Goal: Task Accomplishment & Management: Complete application form

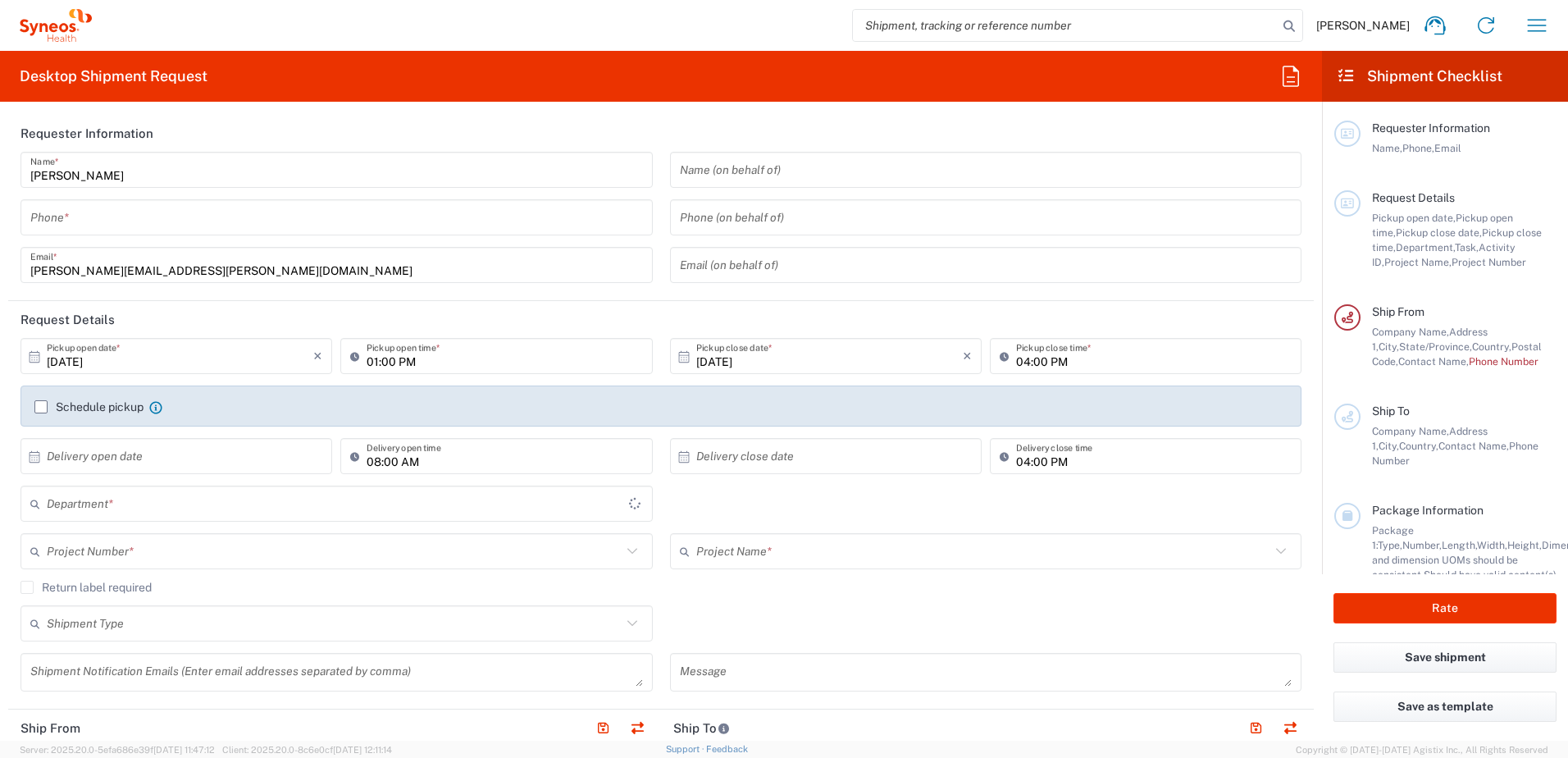
type input "3190"
type input "[US_STATE]"
type input "[GEOGRAPHIC_DATA]"
click at [119, 212] on input "tel" at bounding box center [336, 217] width 612 height 28
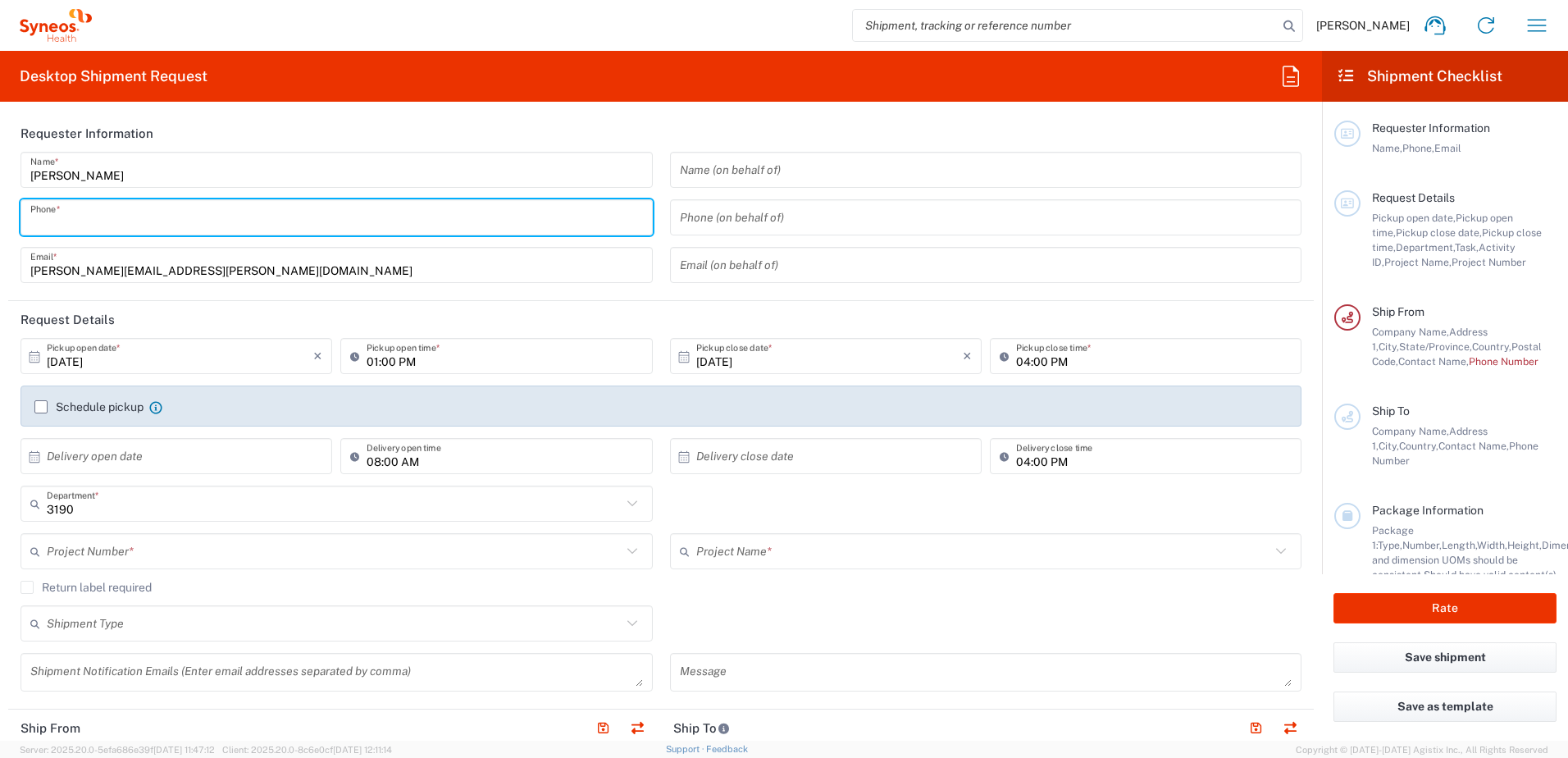
type input "3035422248"
type input "[PERSON_NAME] Rsrch Grp ([GEOGRAPHIC_DATA]) In"
click at [180, 550] on input "text" at bounding box center [334, 550] width 575 height 28
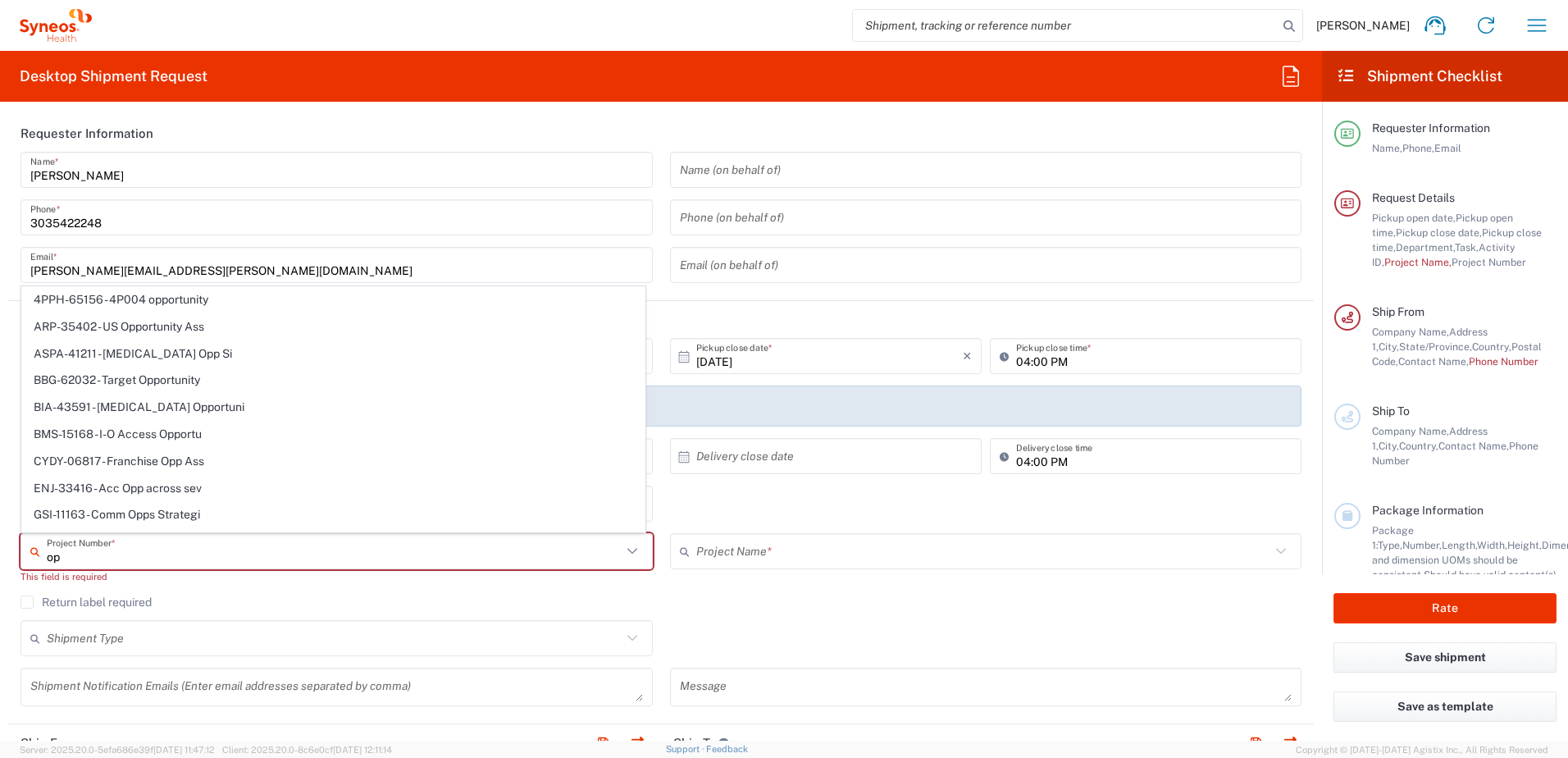
type input "o"
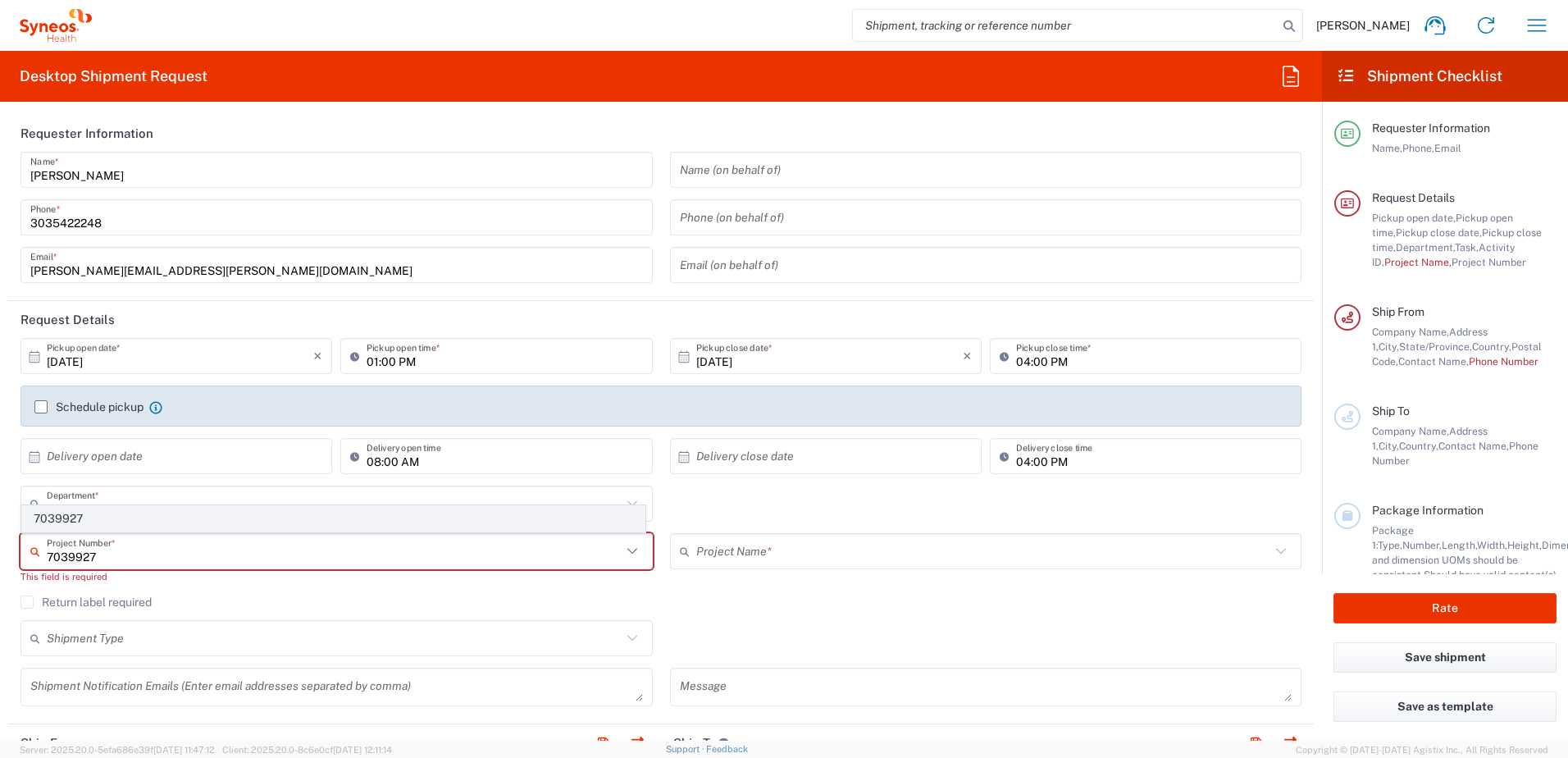
type input "7039927"
click at [147, 521] on span "7039927" at bounding box center [333, 519] width 622 height 25
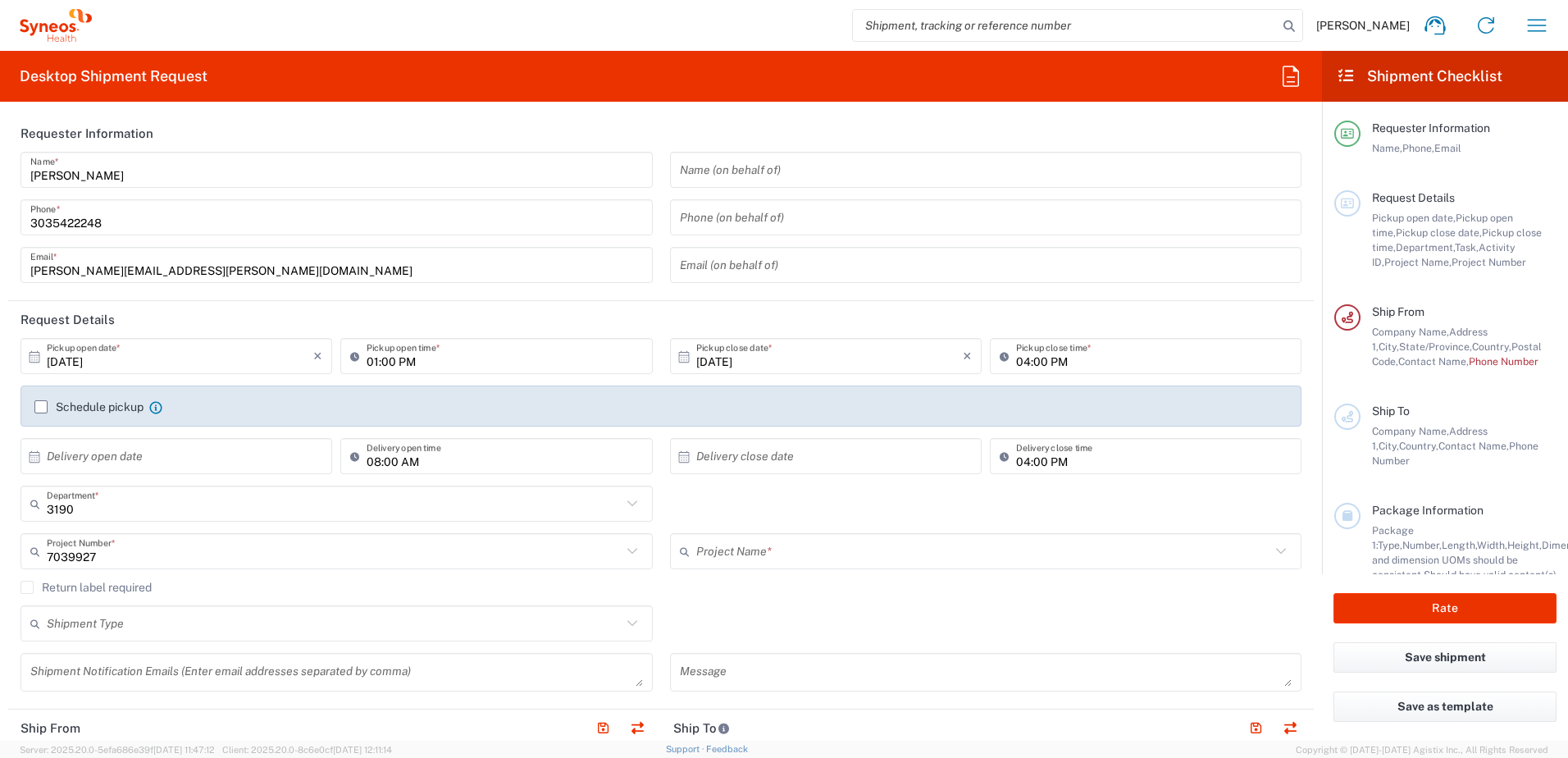
type input "802-ITA-004"
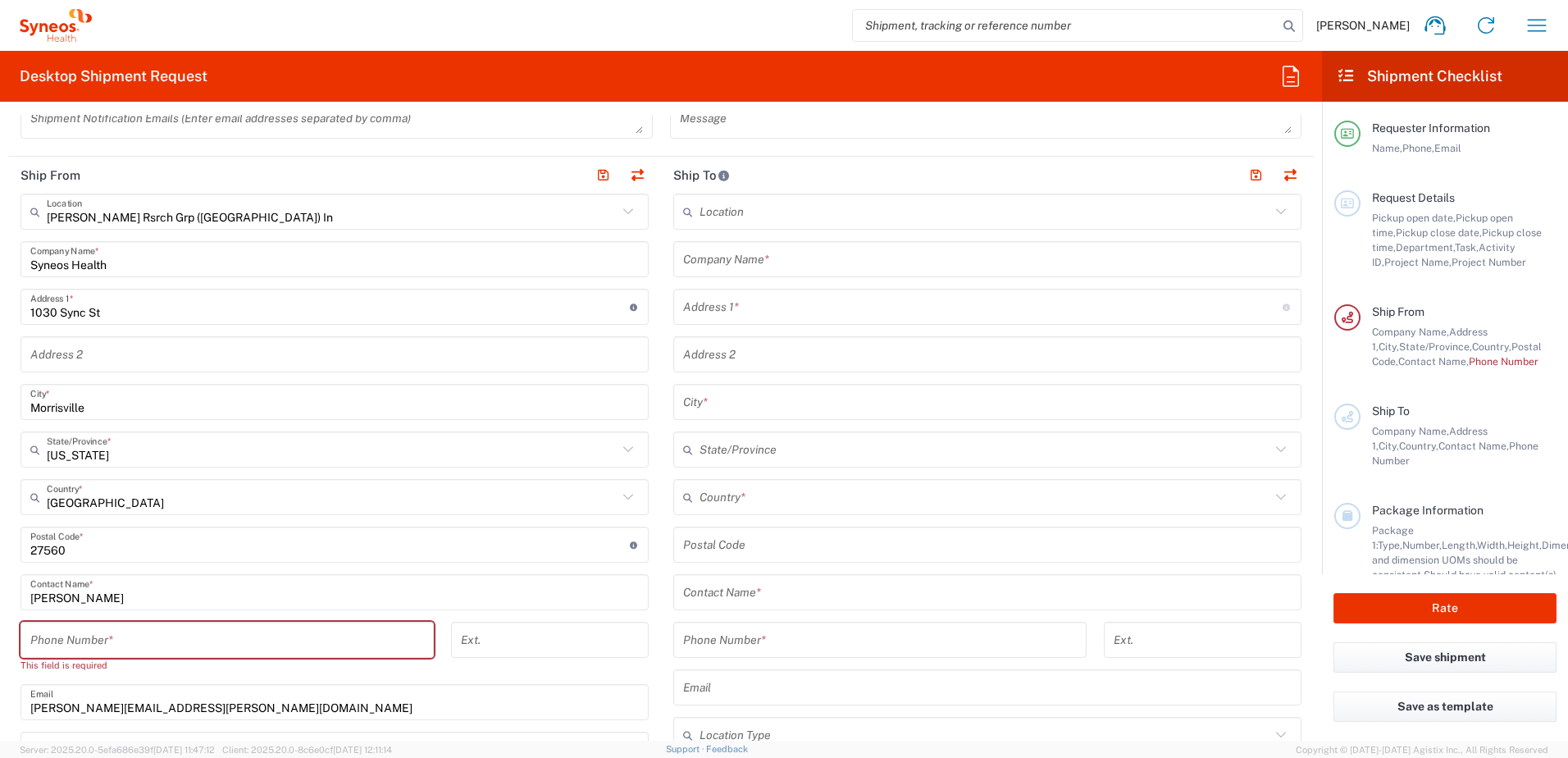
scroll to position [656, 0]
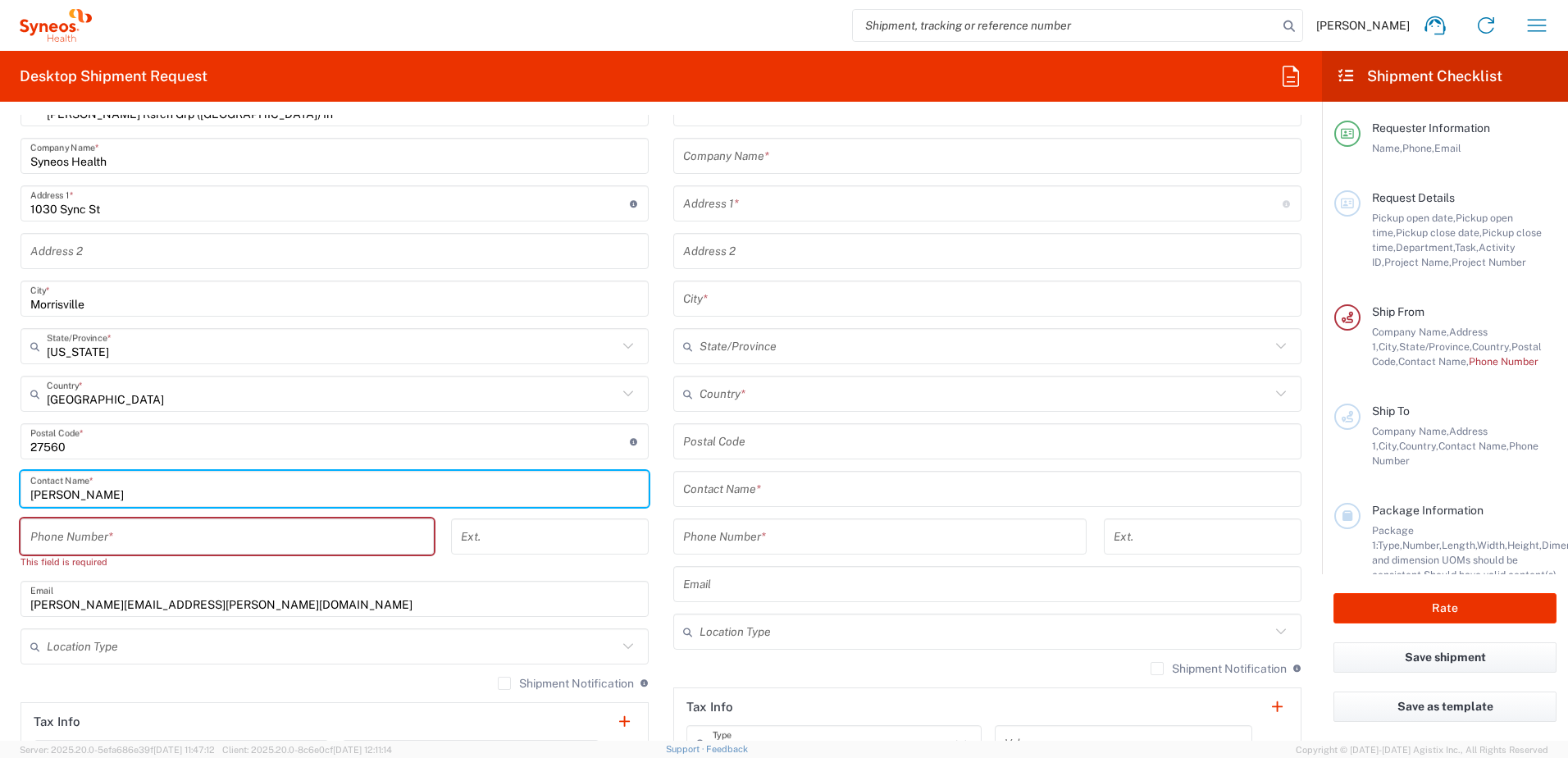
drag, startPoint x: 144, startPoint y: 491, endPoint x: -69, endPoint y: 491, distance: 213.0
click at [0, 491] on html "[PERSON_NAME] Home Shipment estimator Shipment tracking Desktop shipment reques…" at bounding box center [784, 379] width 1568 height 758
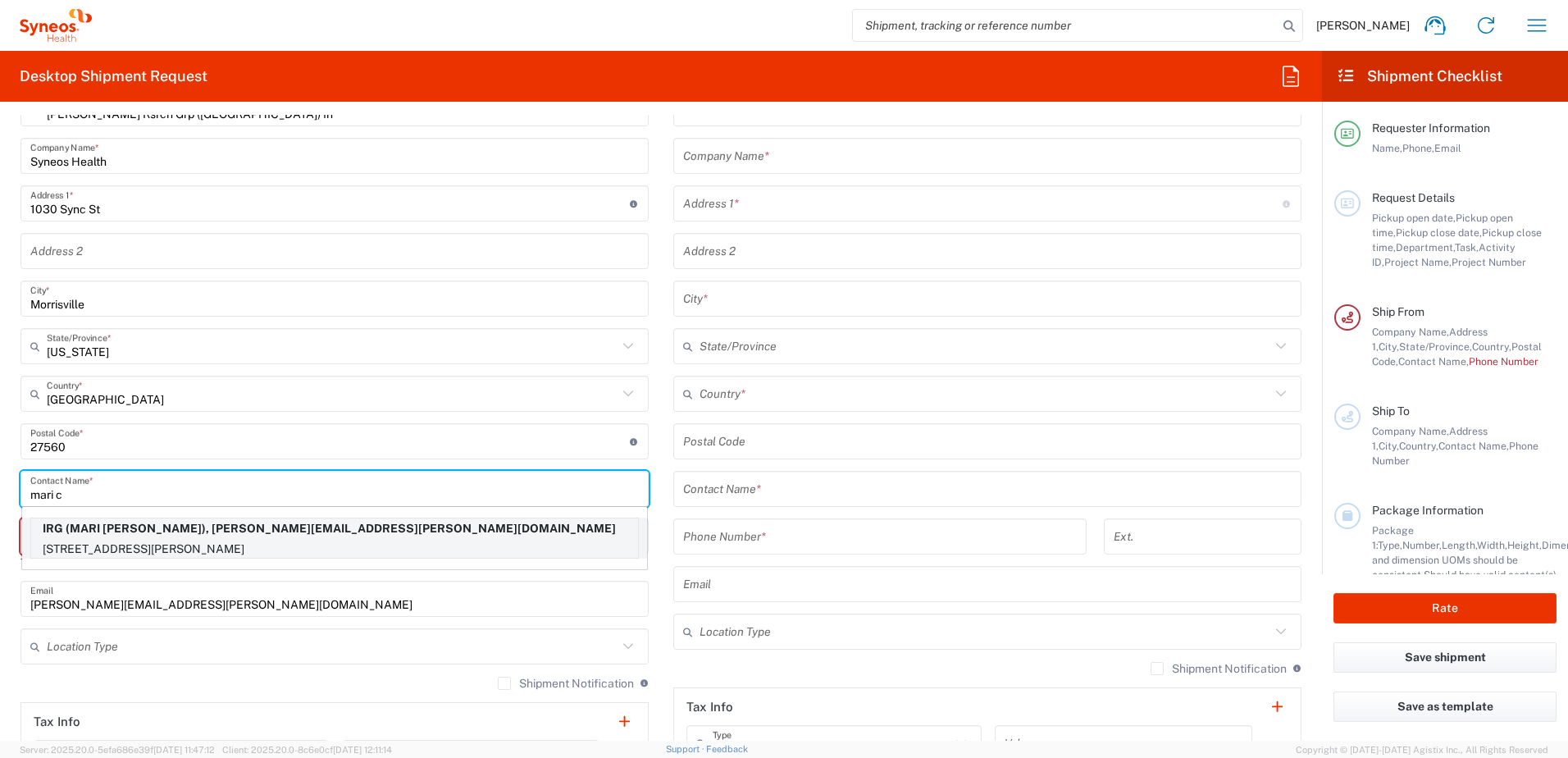
type input "mari c"
click at [104, 534] on p "IRG (MARI [PERSON_NAME]), [PERSON_NAME][EMAIL_ADDRESS][PERSON_NAME][DOMAIN_NAME]" at bounding box center [335, 528] width 607 height 21
type input "IRG"
type input "3063 [PERSON_NAME]"
type input "[GEOGRAPHIC_DATA]"
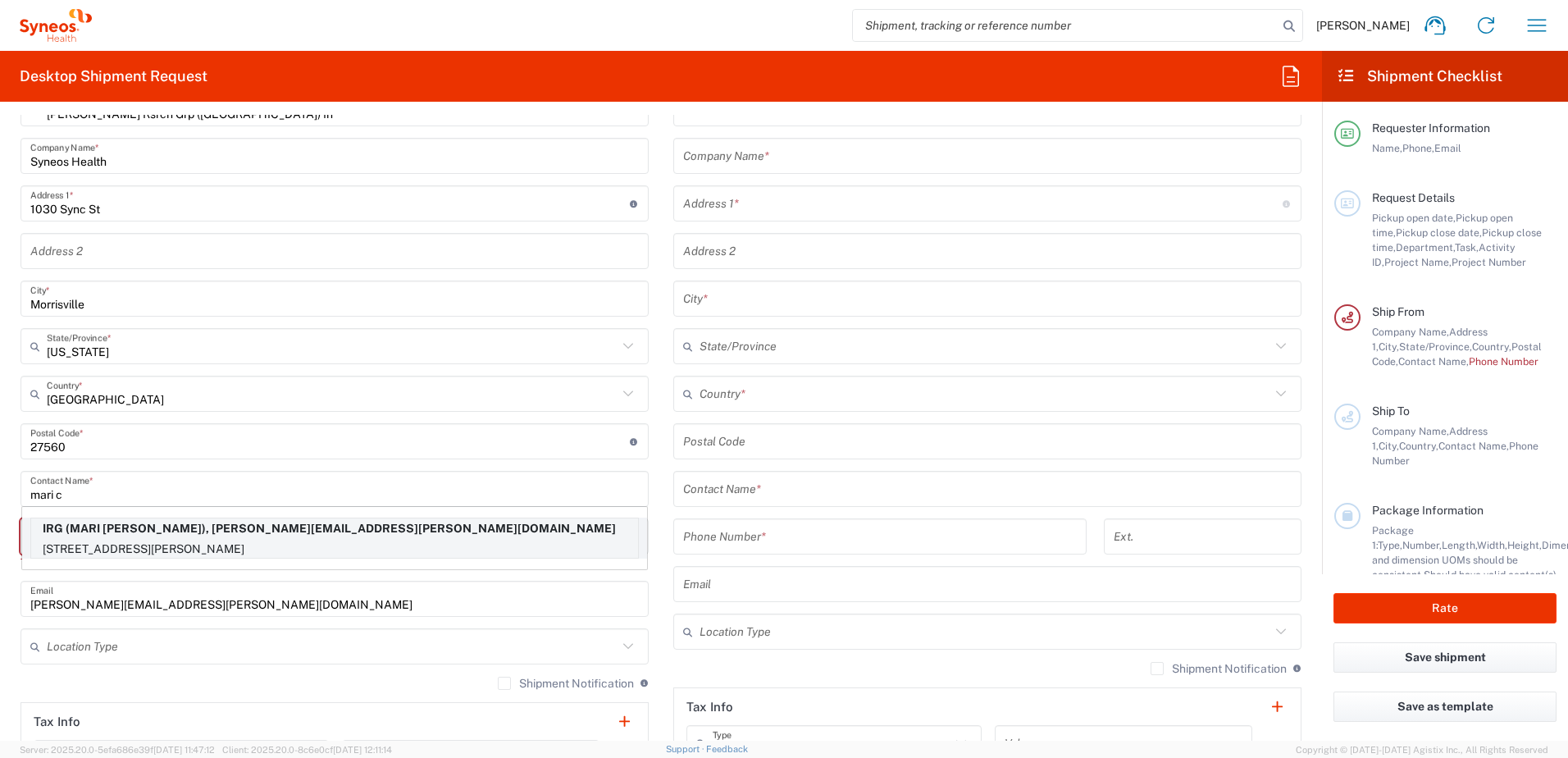
type input "[GEOGRAPHIC_DATA]"
type input "V7K2C8"
type input "MARI [PERSON_NAME]"
type input "6043396700"
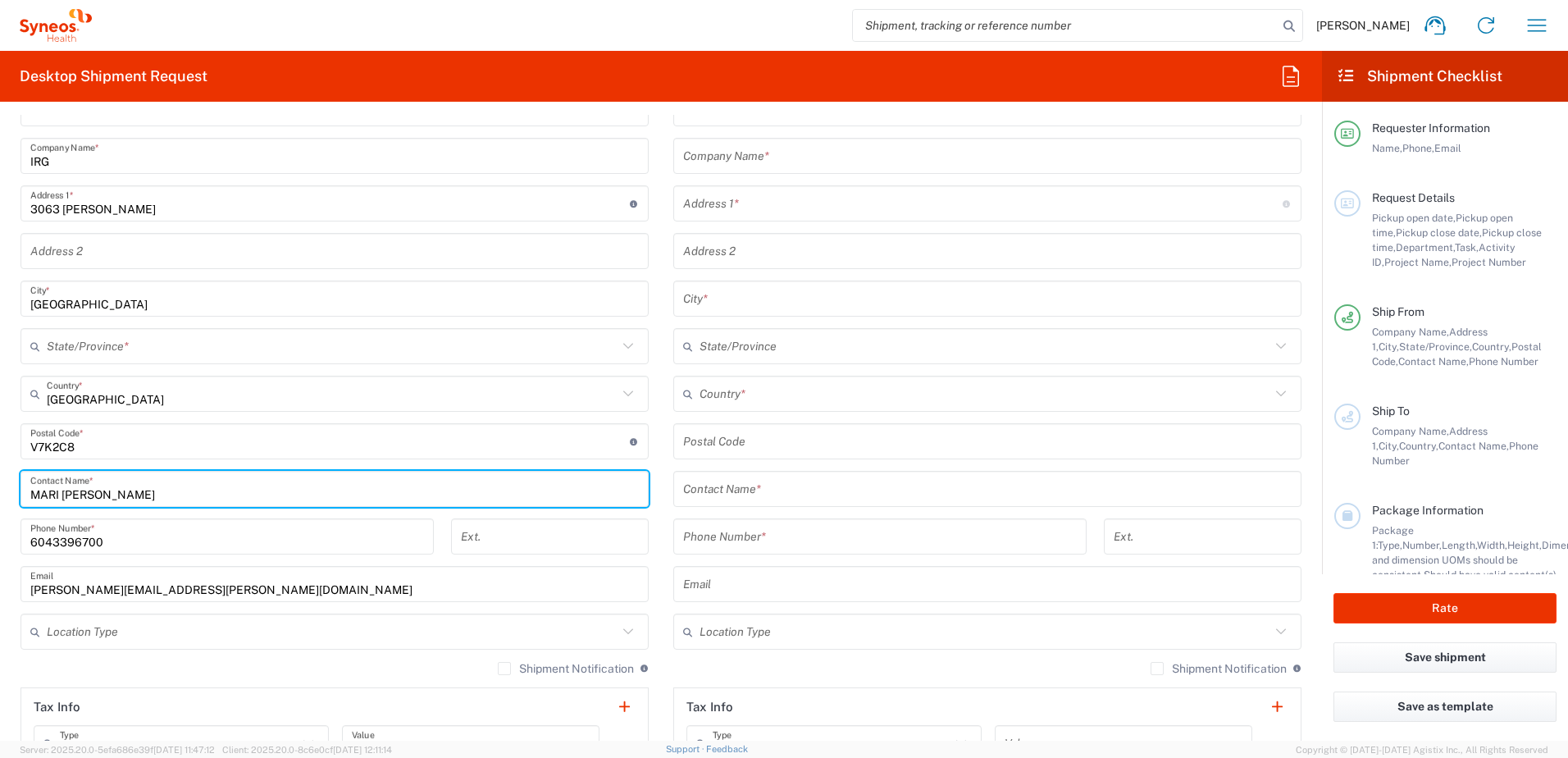
type input "[GEOGRAPHIC_DATA]"
click at [808, 490] on input "text" at bounding box center [986, 489] width 608 height 28
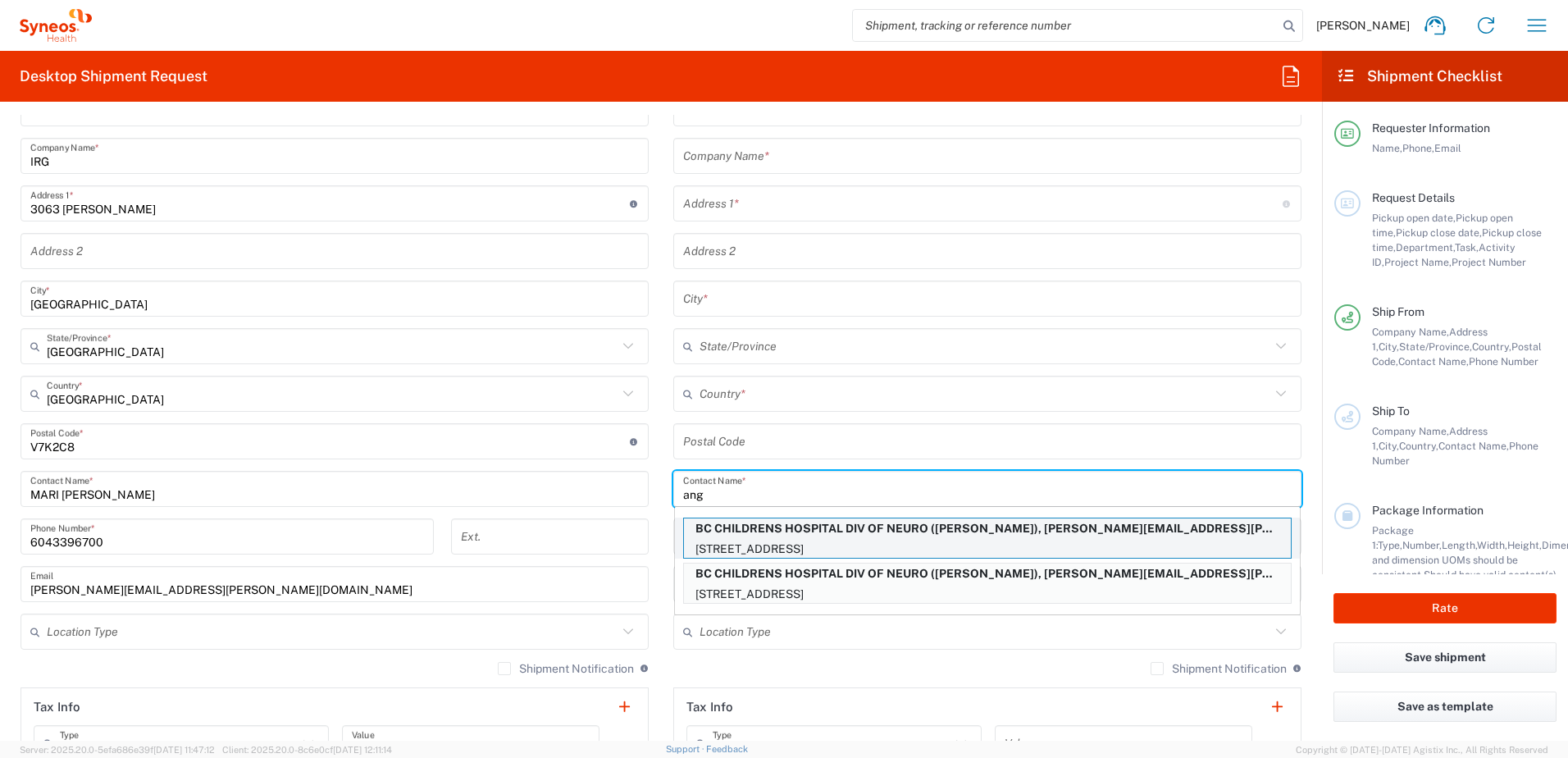
type input "ang"
click at [821, 527] on p "BC CHILDRENS HOSPITAL DIV OF NEURO ([PERSON_NAME]), [PERSON_NAME][EMAIL_ADDRESS…" at bounding box center [987, 528] width 607 height 21
type input "BC CHILDRENS HOSPITAL DIV OF NEURO"
type input "[STREET_ADDRESS]"
type input "[GEOGRAPHIC_DATA]"
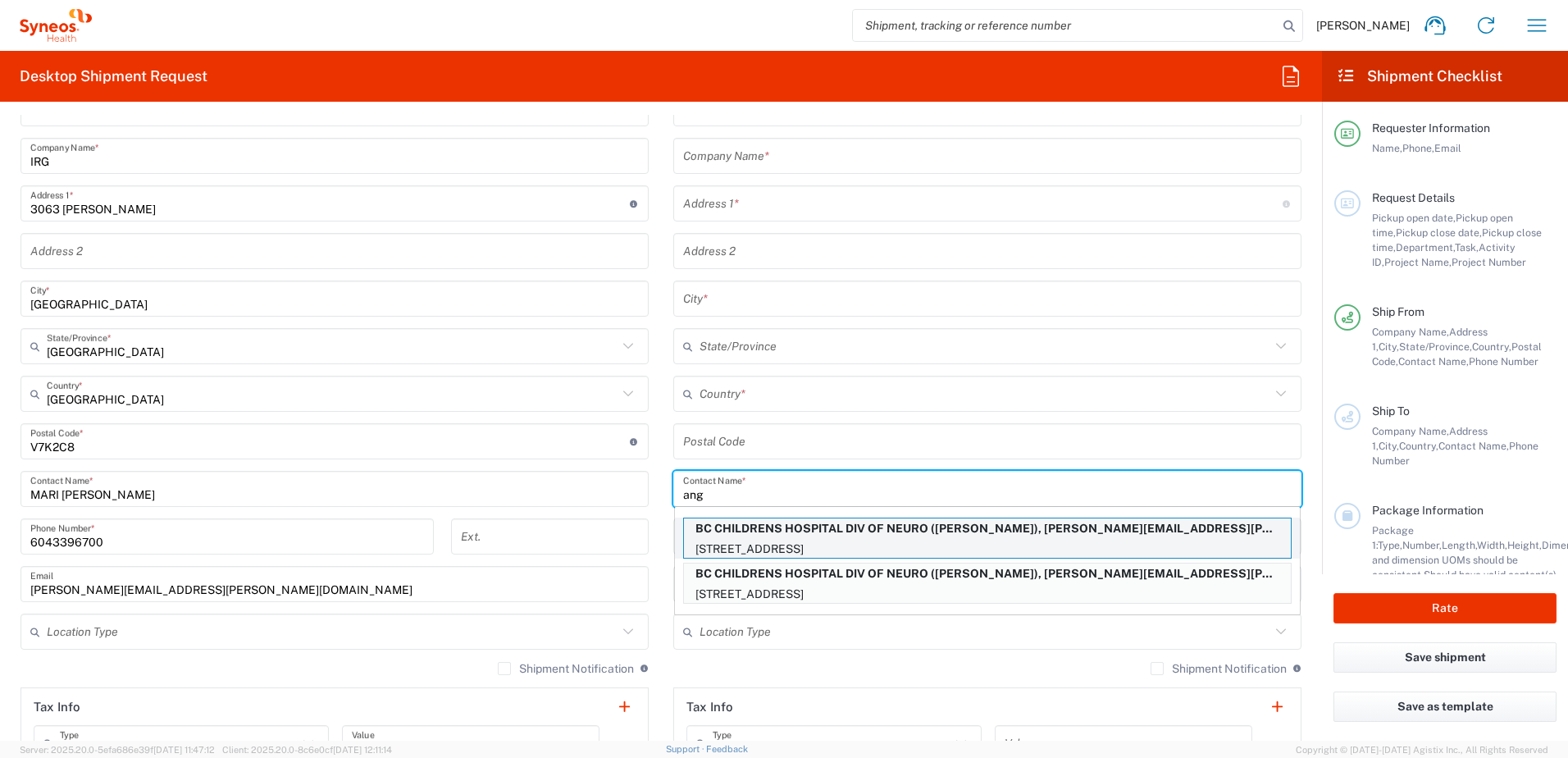
type input "[GEOGRAPHIC_DATA]"
type input "V6H3V4"
type input "[PERSON_NAME]"
type input "6048752345"
type input "[PERSON_NAME][EMAIL_ADDRESS][PERSON_NAME][DOMAIN_NAME]"
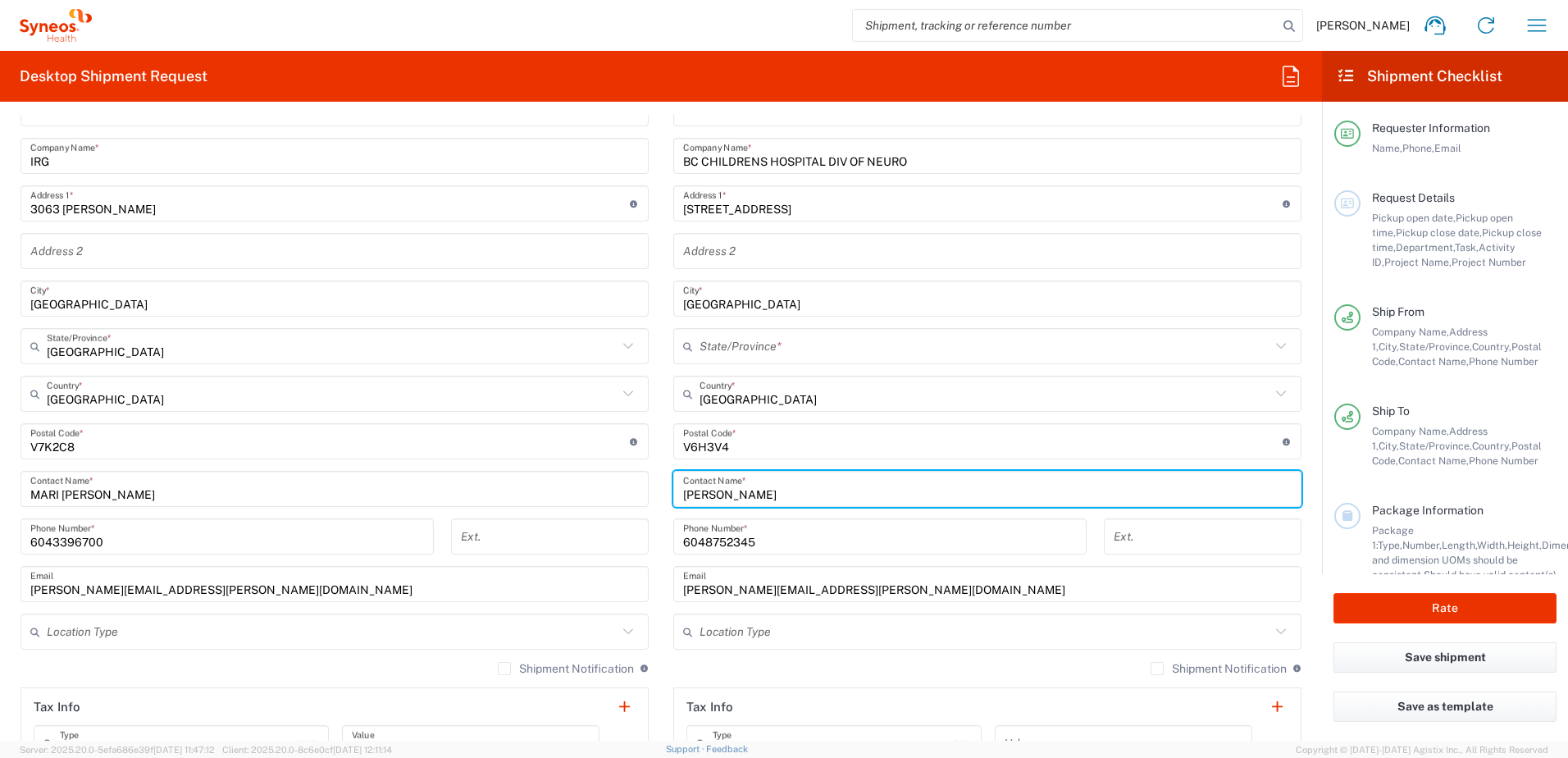
type input "[GEOGRAPHIC_DATA]"
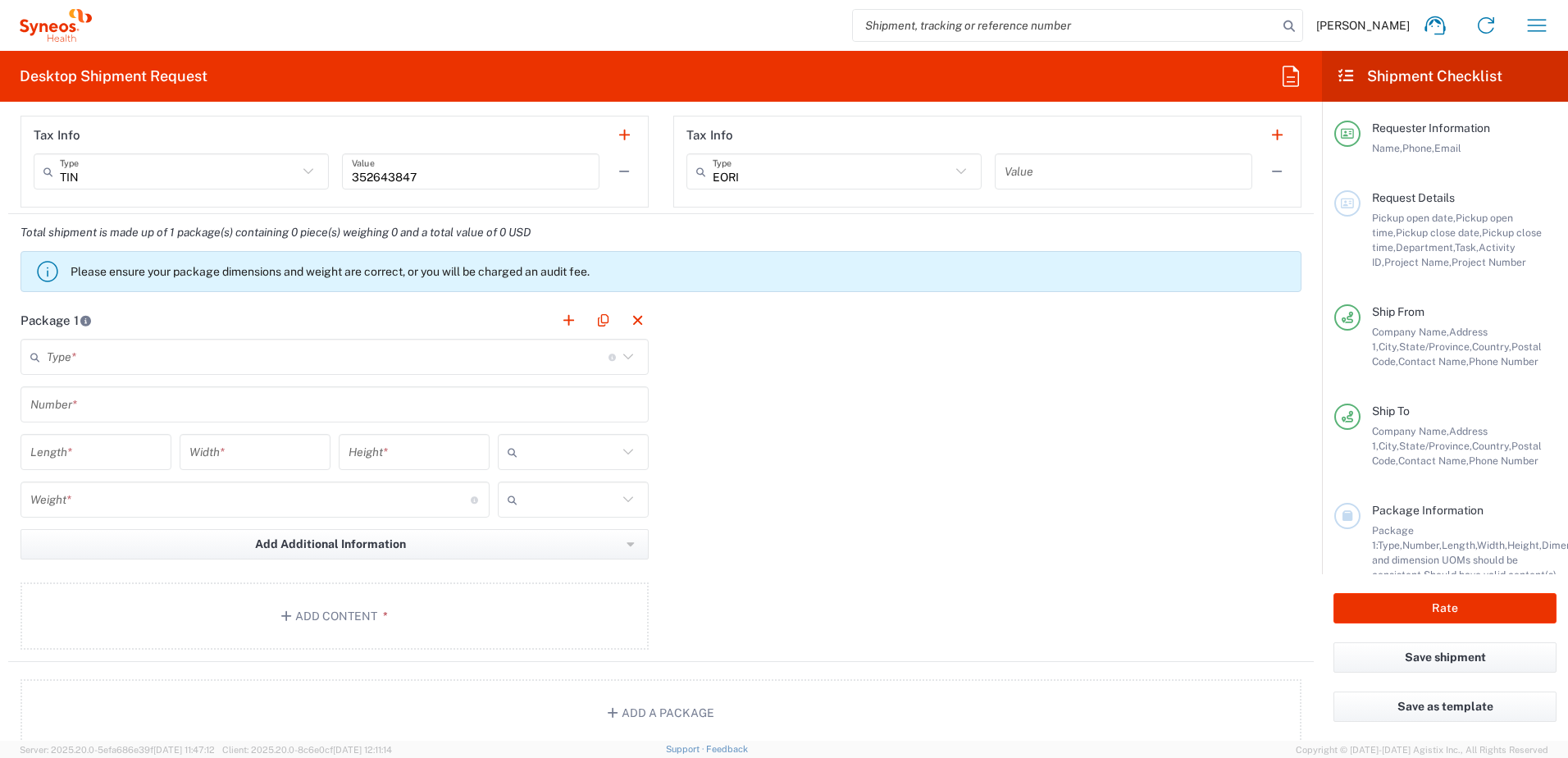
scroll to position [1230, 0]
click at [116, 355] on input "text" at bounding box center [327, 354] width 561 height 28
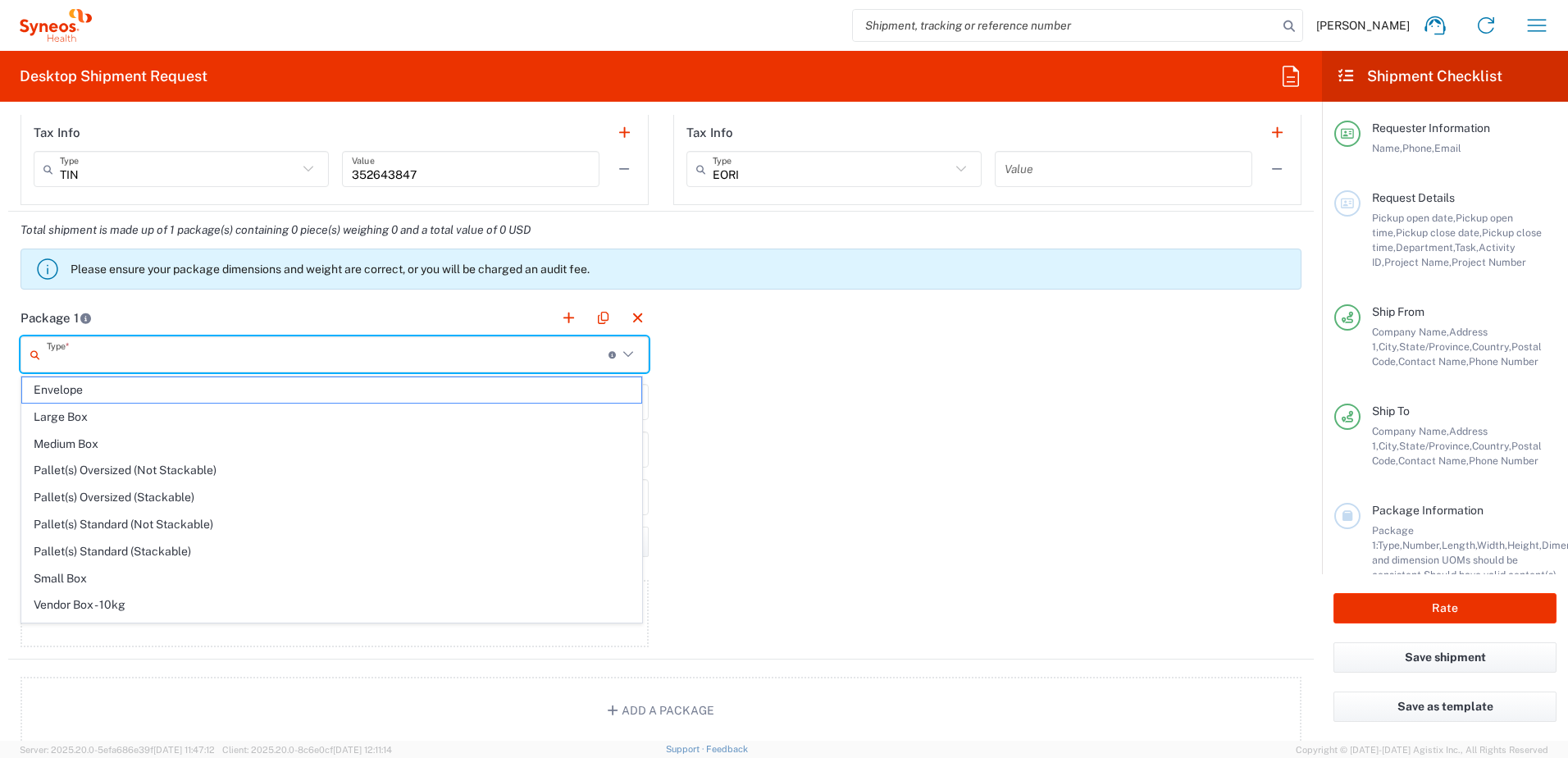
click at [154, 396] on span "Envelope" at bounding box center [332, 390] width 619 height 25
type input "Envelope"
type input "1"
type input "9.5"
type input "12.5"
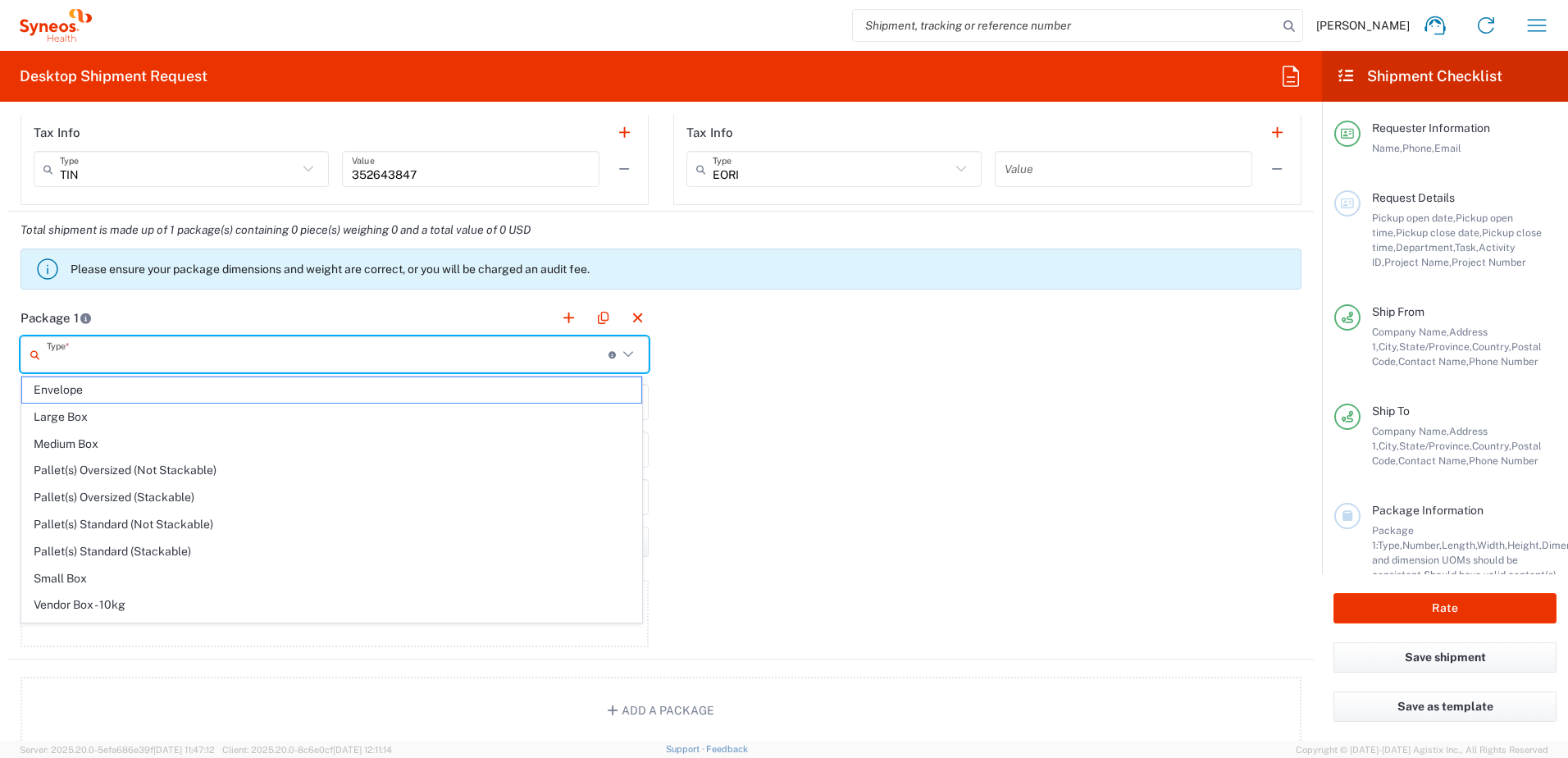
type input "0.25"
type input "in"
type input "0.45"
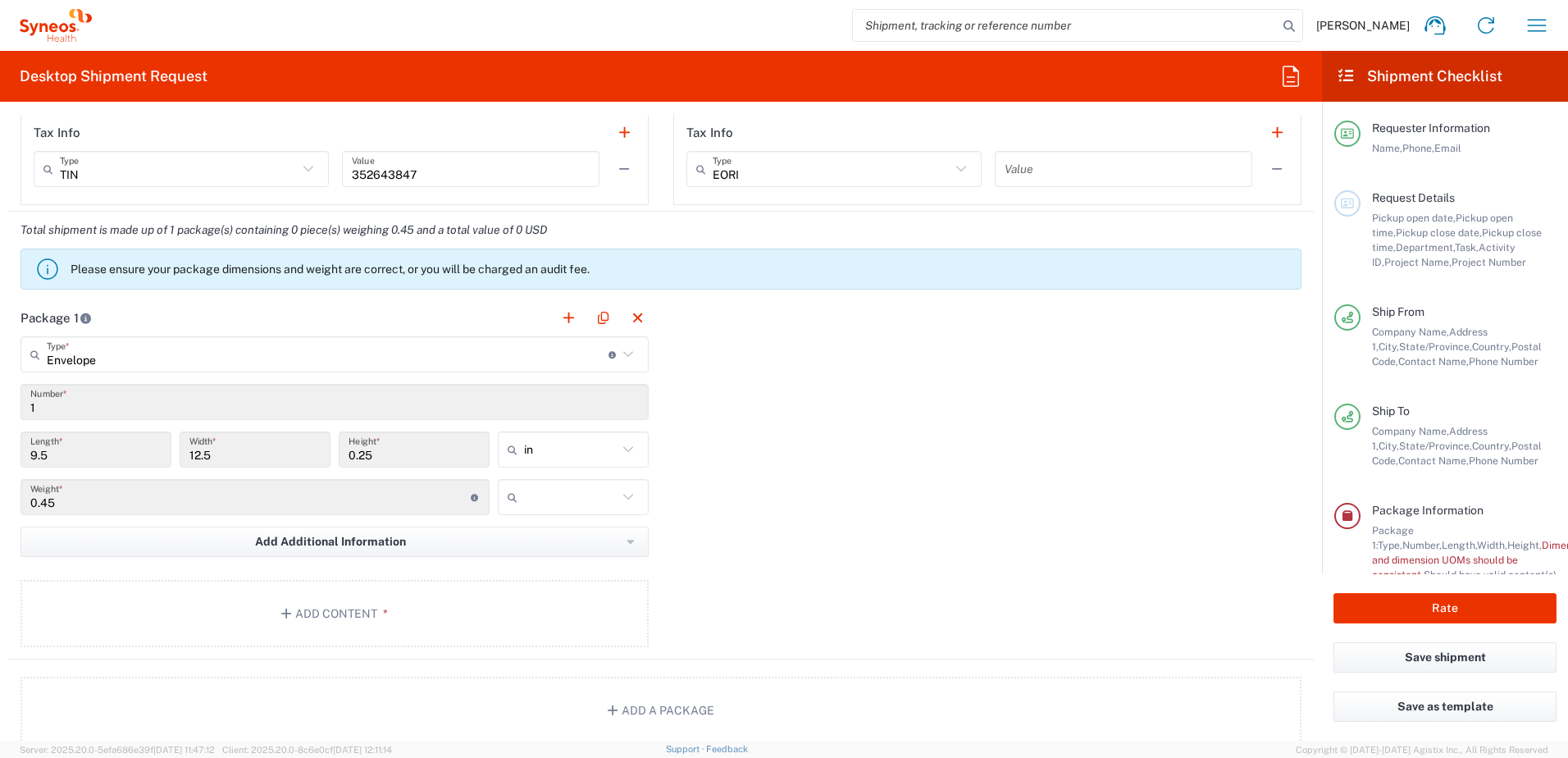
click at [589, 501] on input "text" at bounding box center [570, 497] width 93 height 26
click at [581, 550] on span "lbs" at bounding box center [567, 559] width 146 height 25
type input "lbs"
click at [476, 598] on button "Add Content *" at bounding box center [334, 613] width 628 height 68
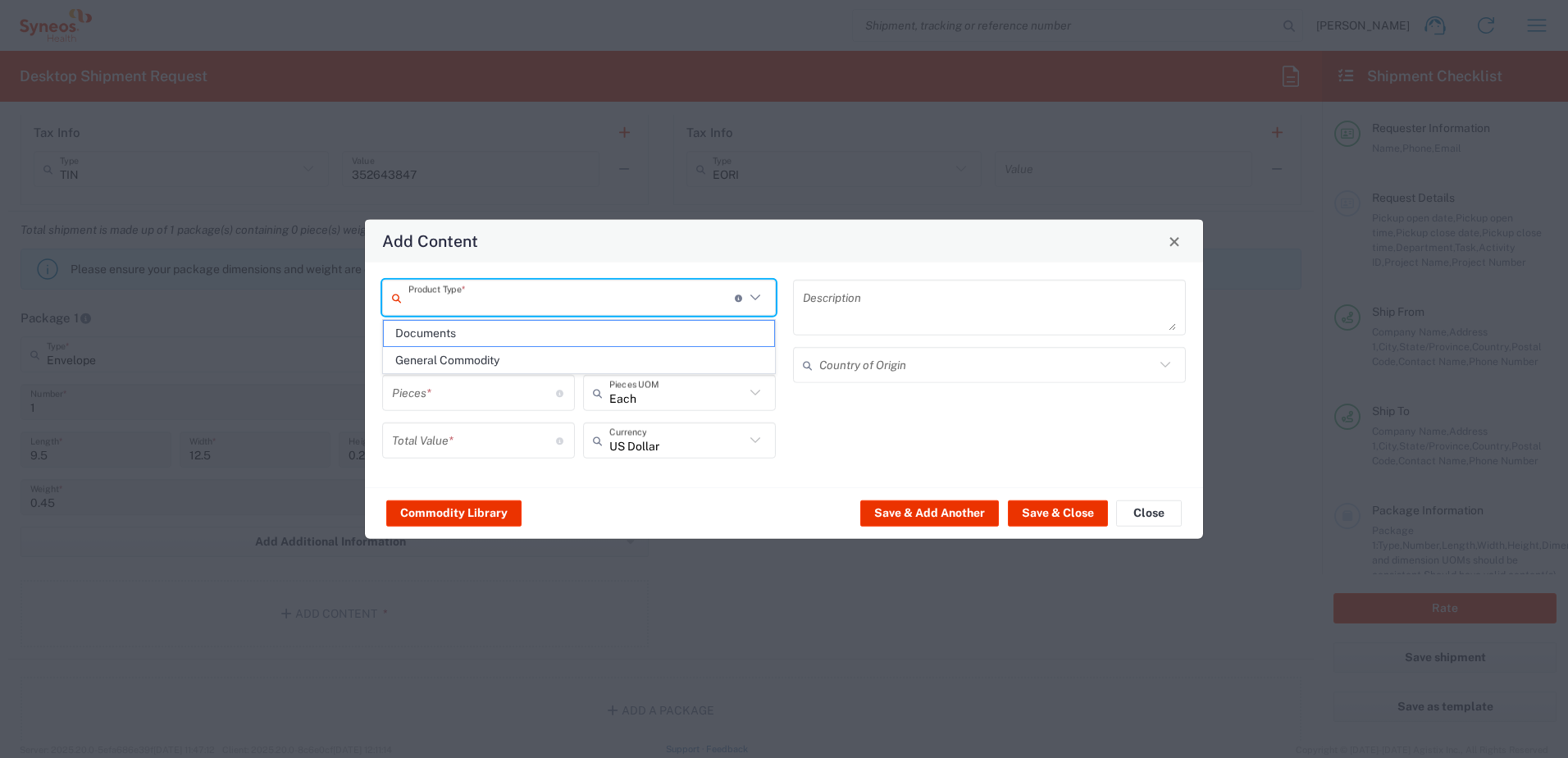
click at [515, 309] on input "text" at bounding box center [571, 297] width 326 height 28
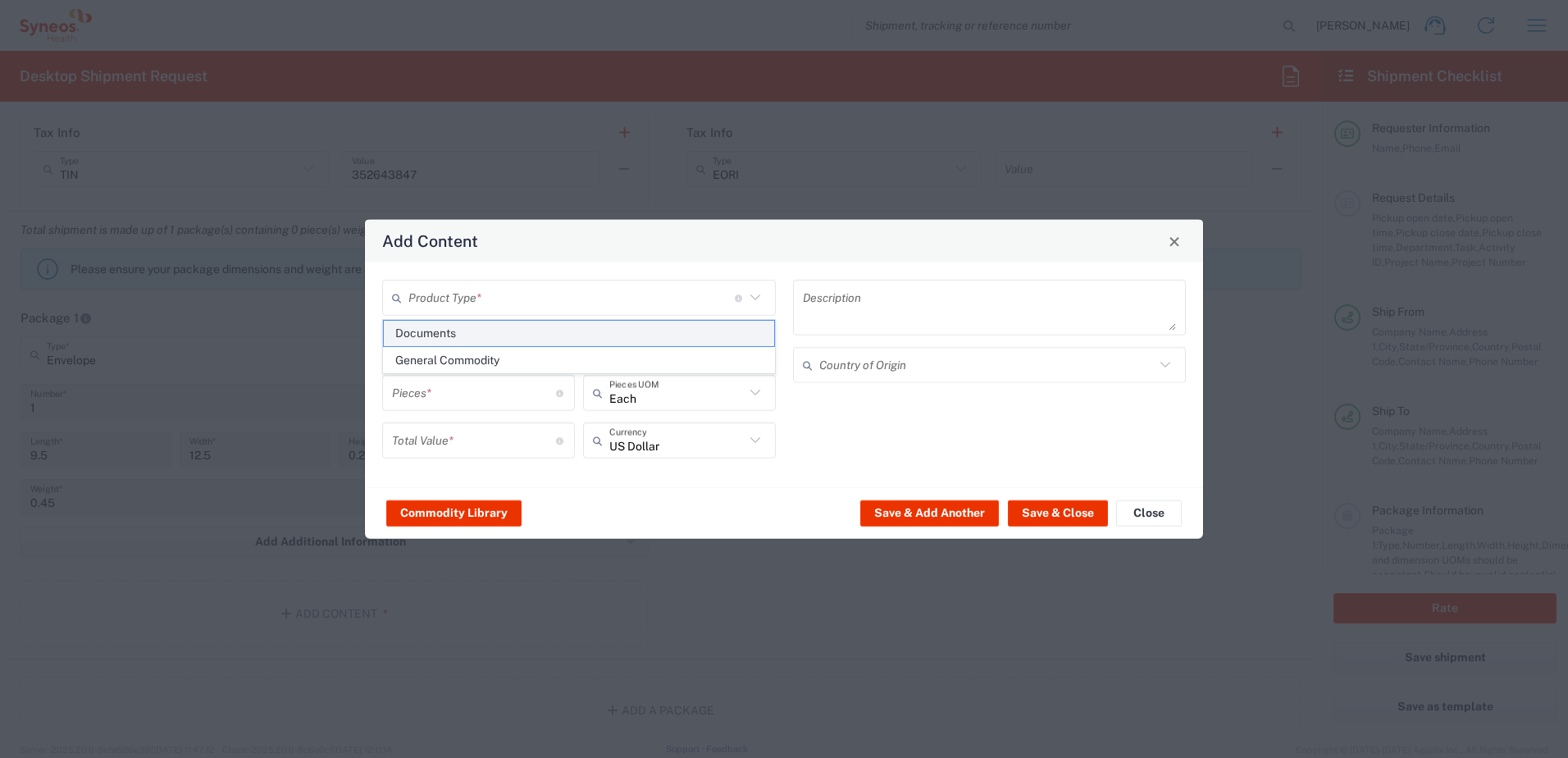
click at [500, 335] on span "Documents" at bounding box center [579, 333] width 390 height 25
type input "Documents"
type input "1"
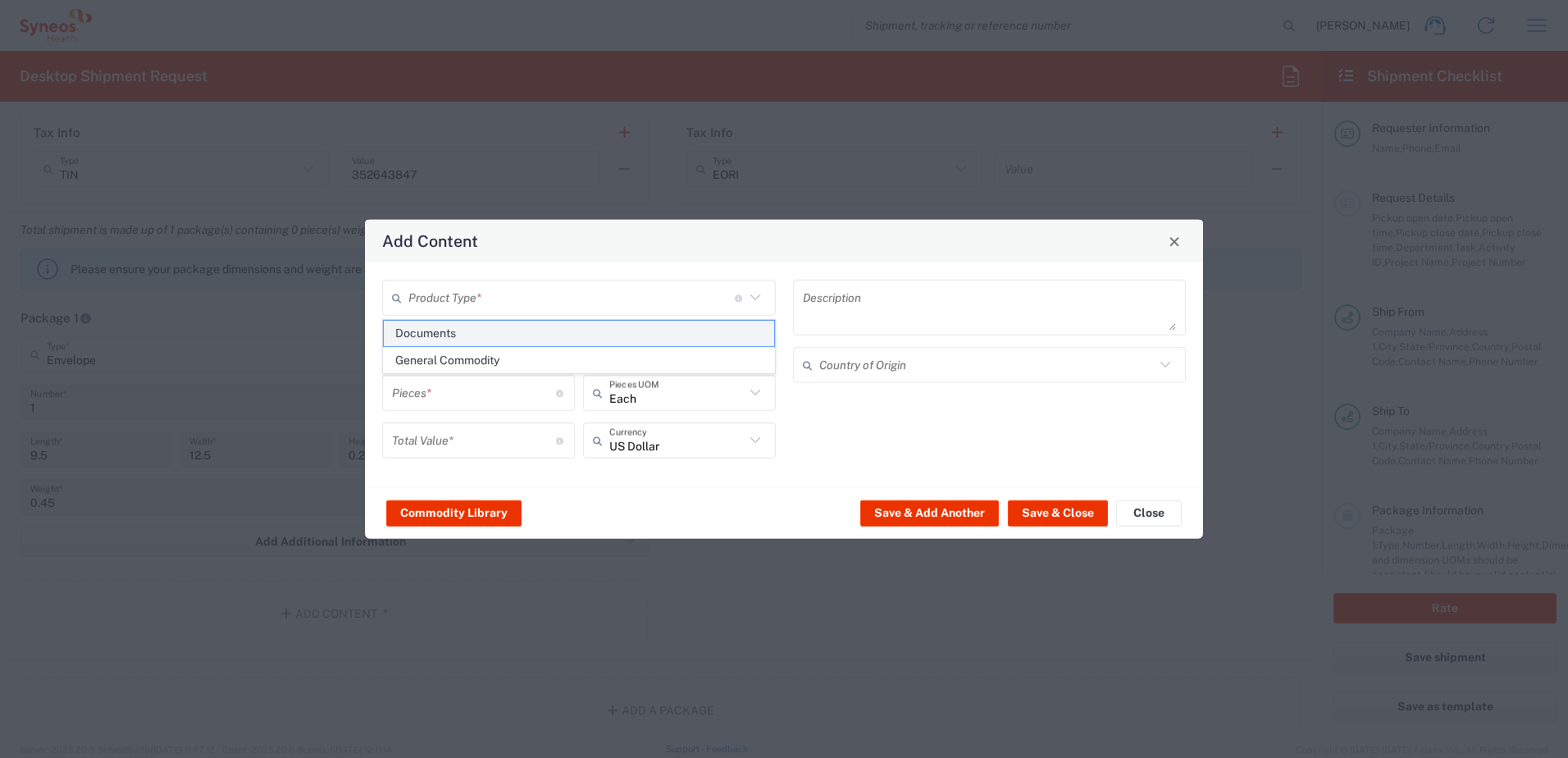
type textarea "Documents"
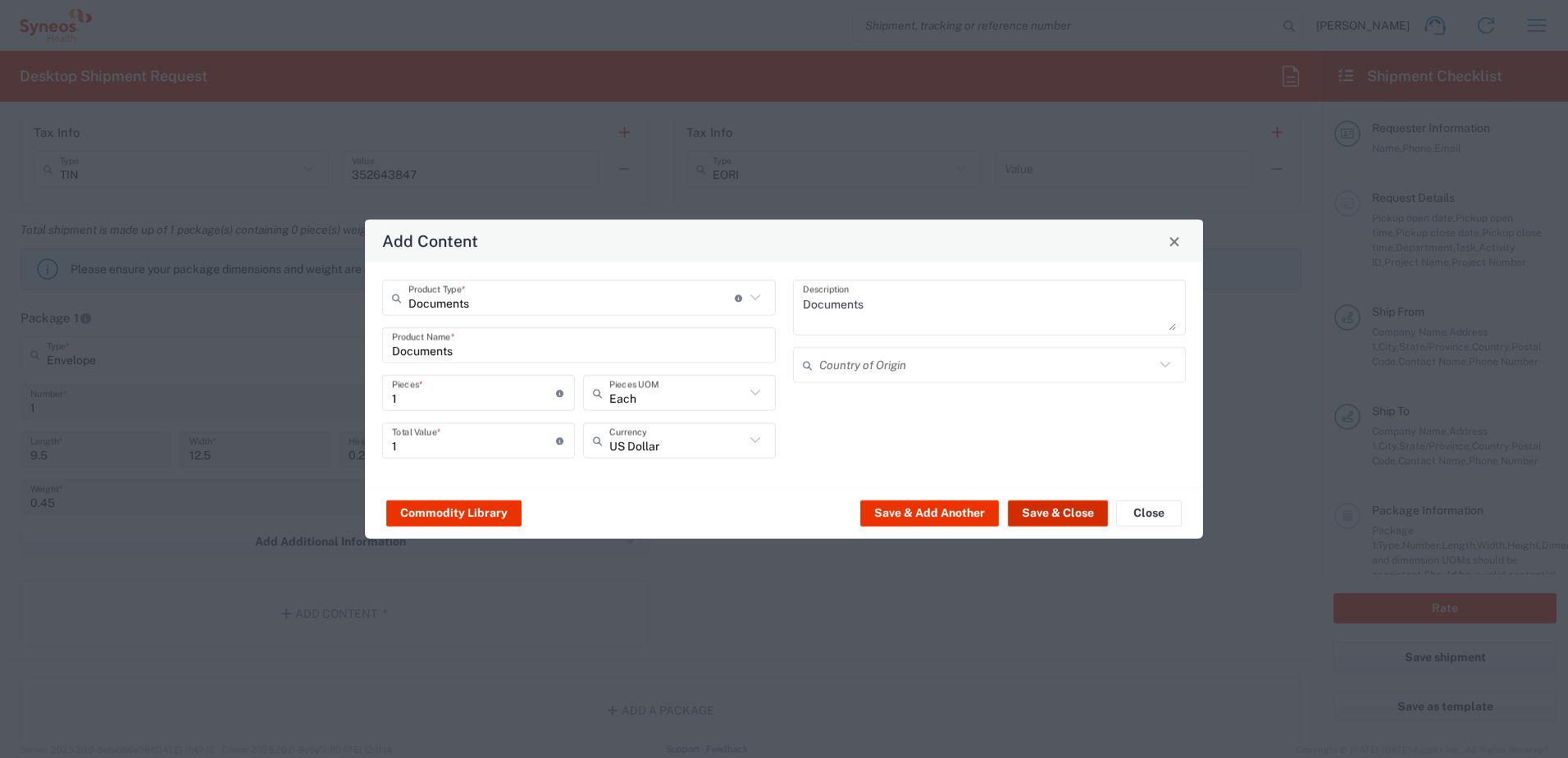
click at [1067, 519] on button "Save & Close" at bounding box center [1058, 512] width 100 height 26
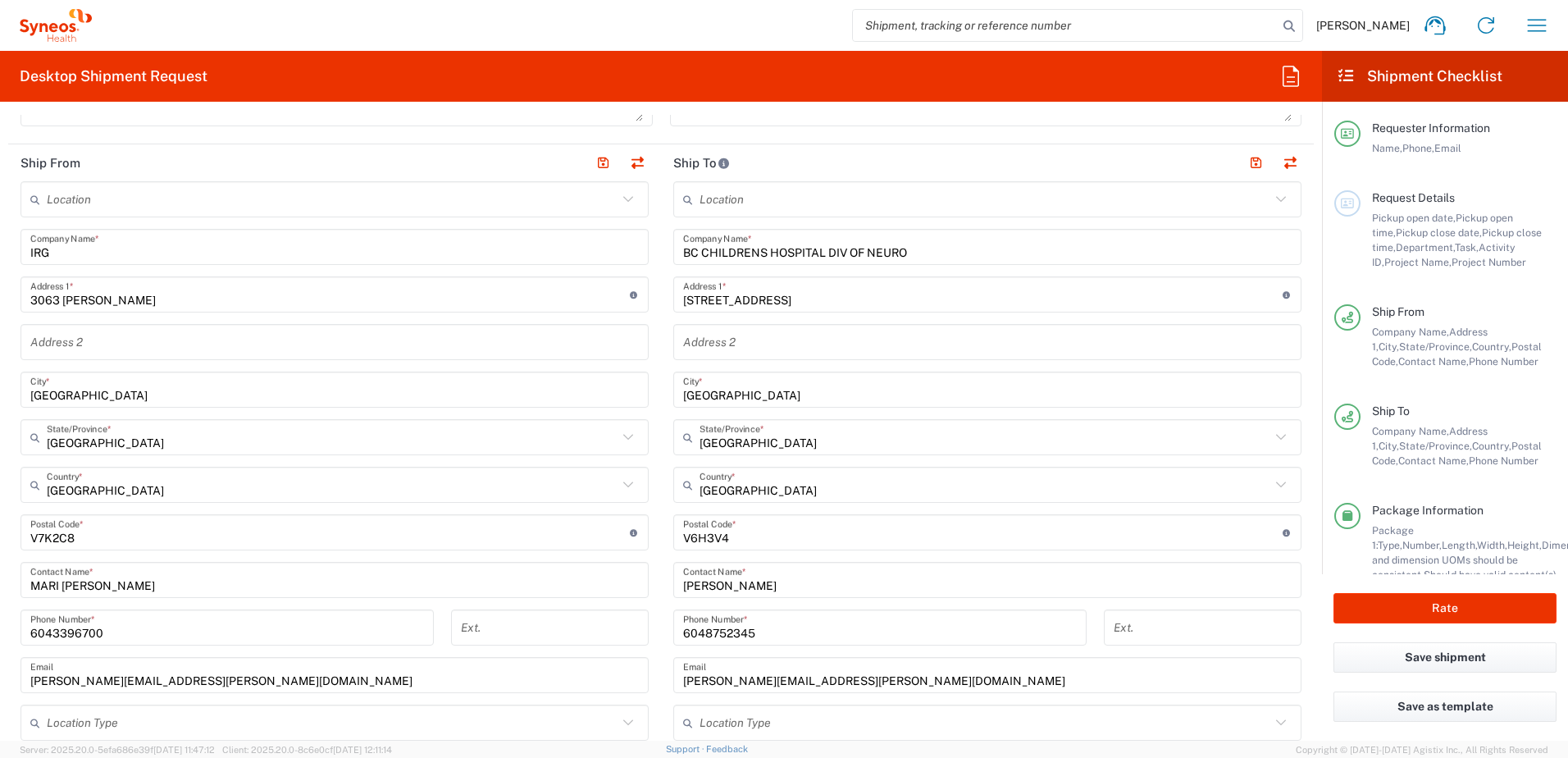
scroll to position [580, 0]
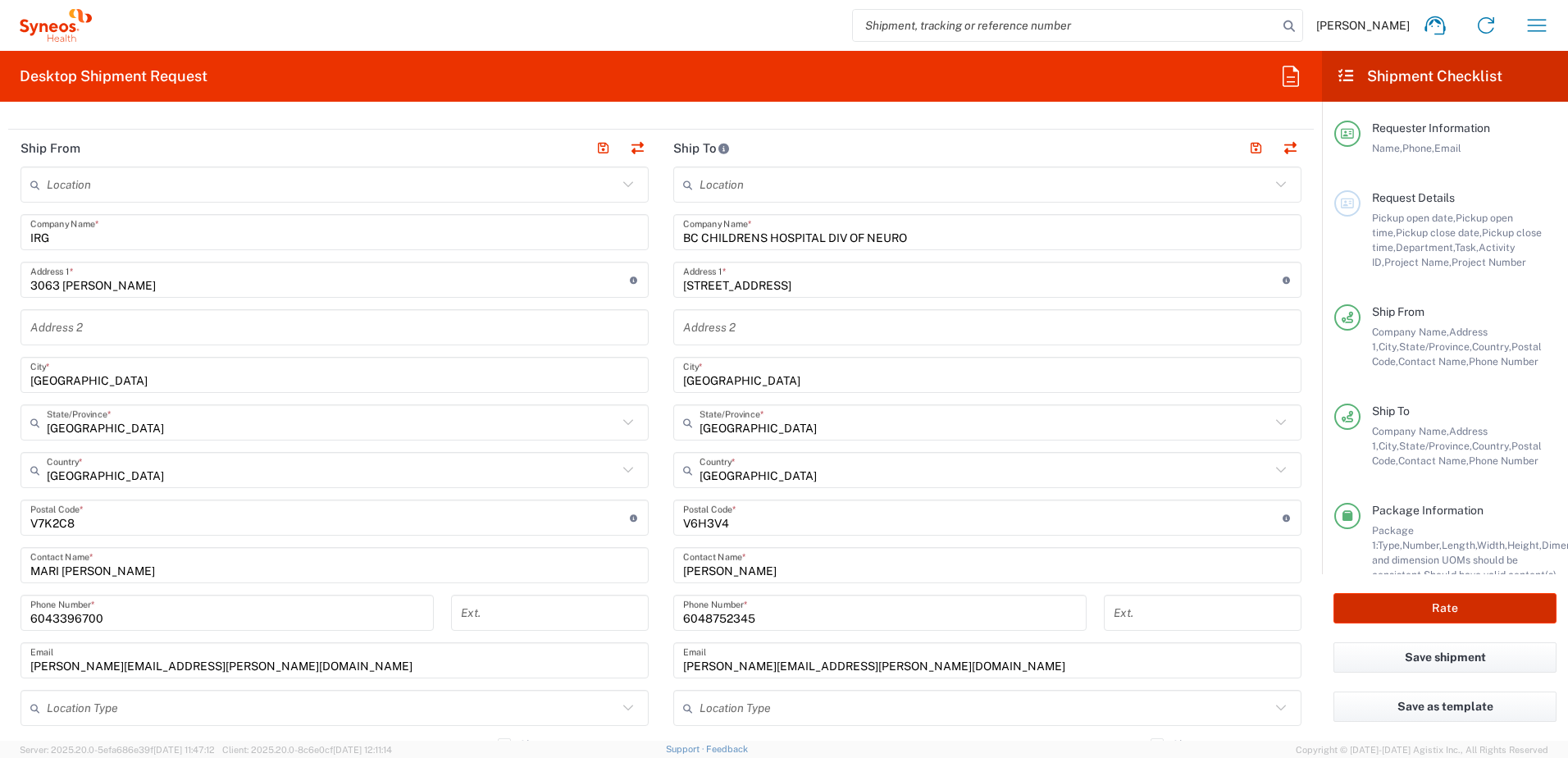
click at [1397, 614] on button "Rate" at bounding box center [1445, 607] width 223 height 30
type input "7039927"
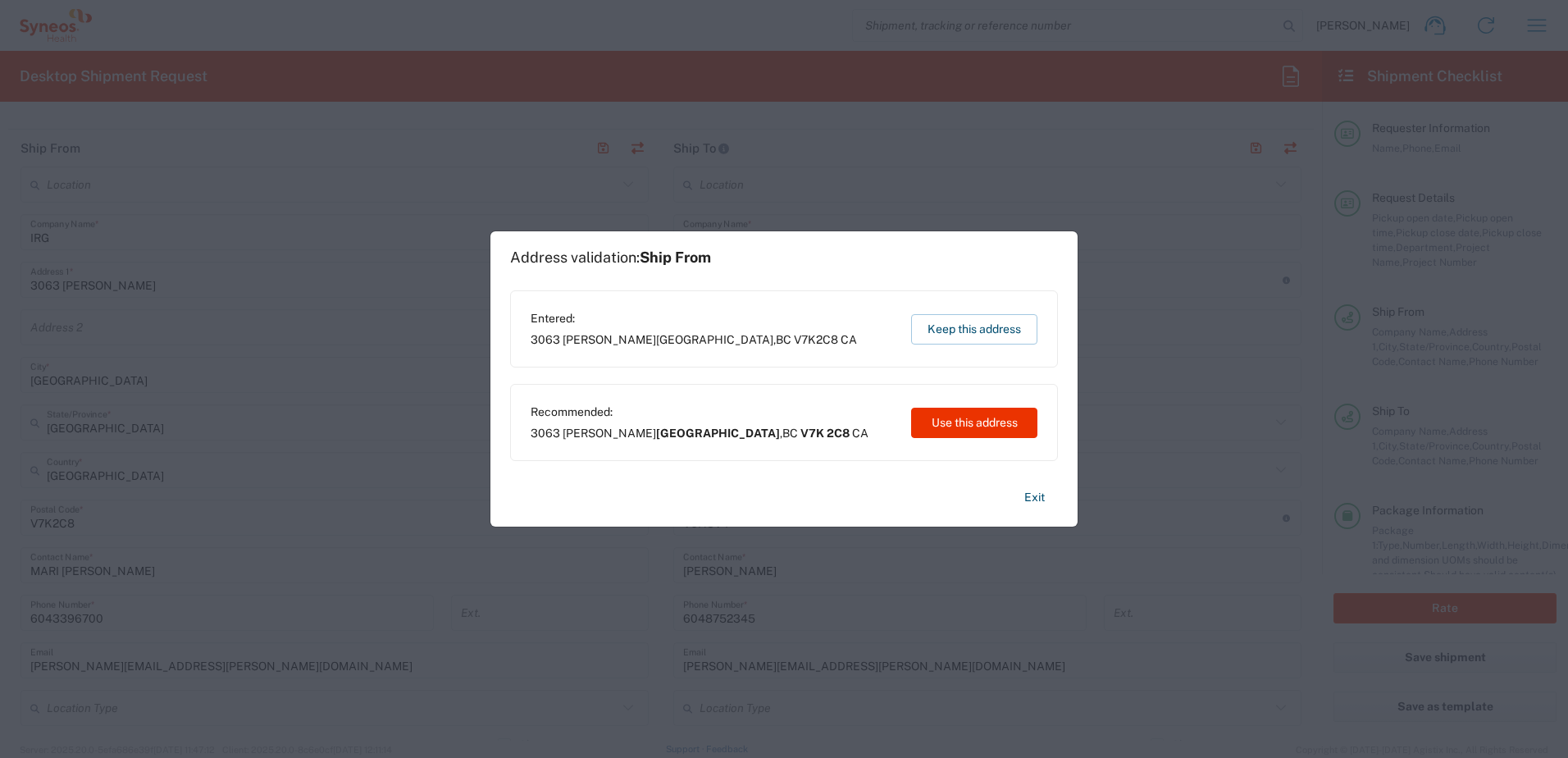
click at [967, 420] on button "Use this address" at bounding box center [974, 422] width 126 height 30
type input "[GEOGRAPHIC_DATA]"
type input "V7K 2C8"
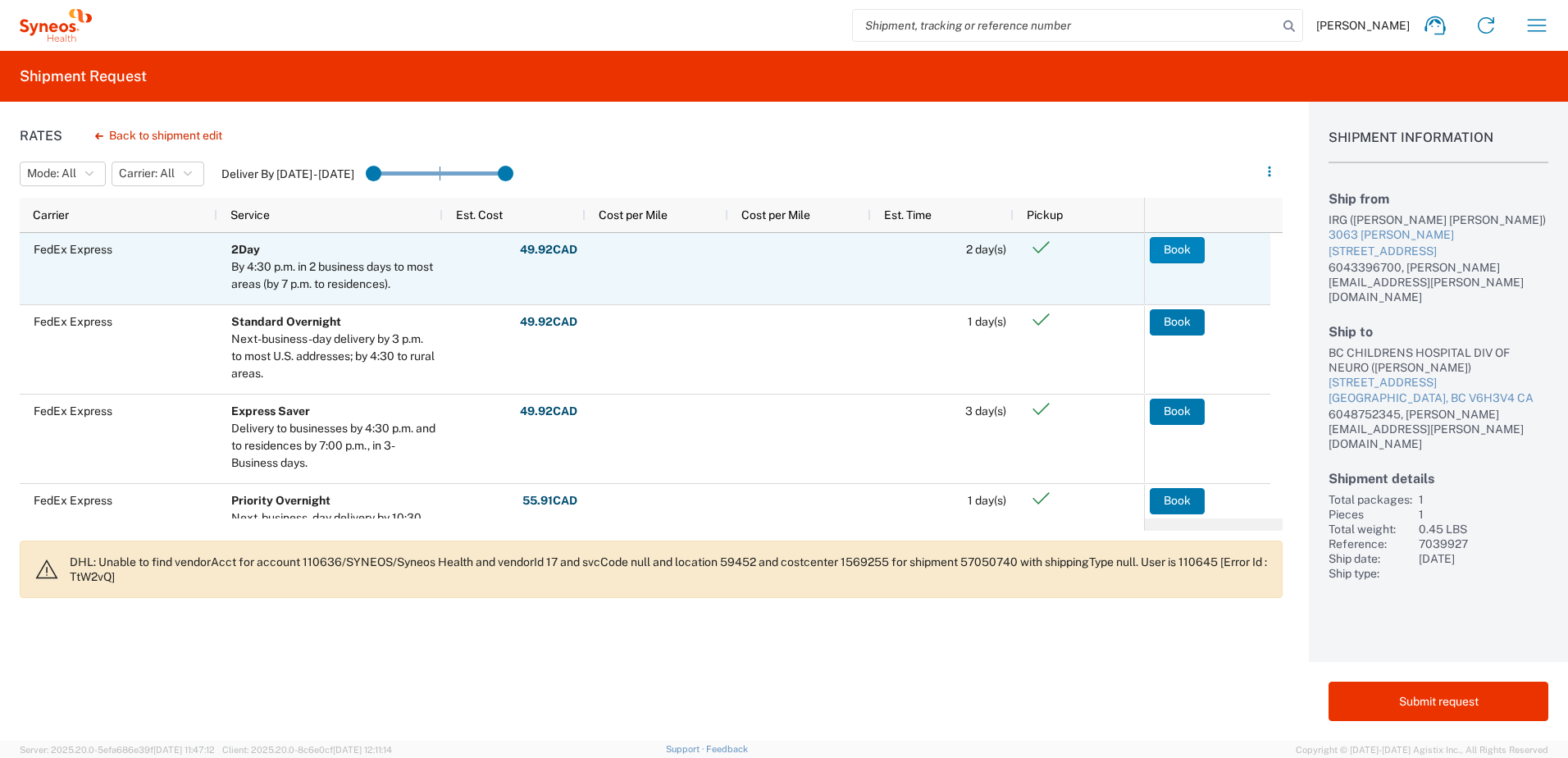
click at [1180, 257] on button "Book" at bounding box center [1177, 250] width 55 height 26
